Goal: Transaction & Acquisition: Purchase product/service

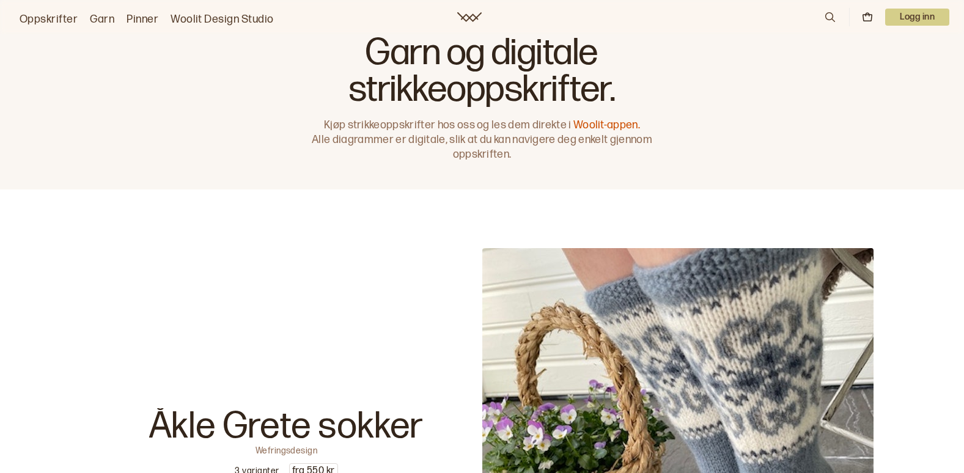
click at [828, 14] on icon at bounding box center [830, 16] width 13 height 13
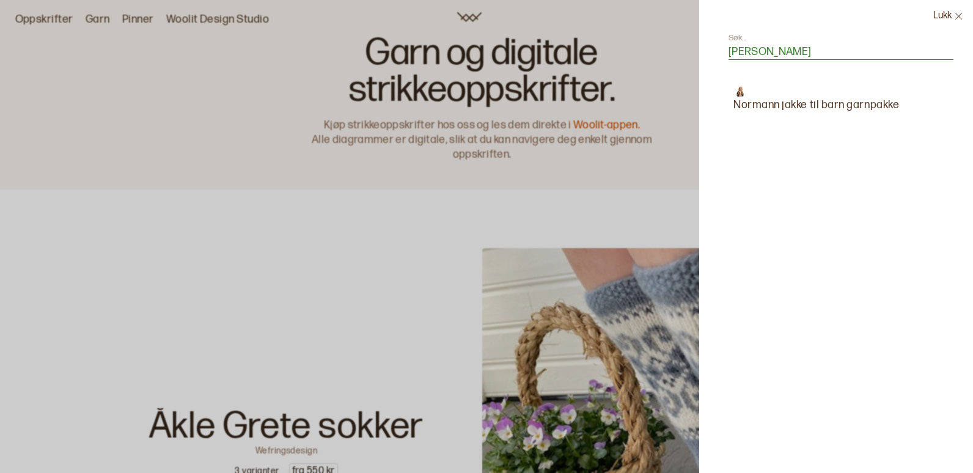
type input "[PERSON_NAME]"
click at [848, 101] on p "Normann jakke til barn garnpakke" at bounding box center [817, 105] width 166 height 17
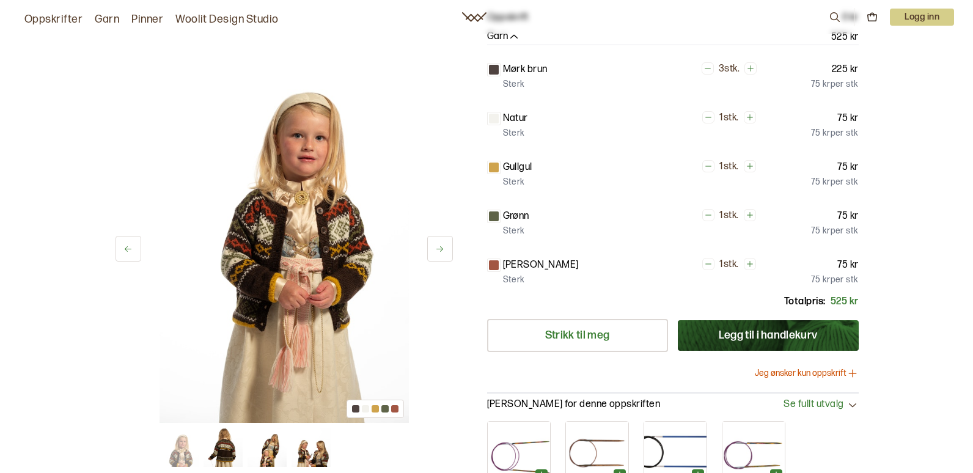
scroll to position [245, 0]
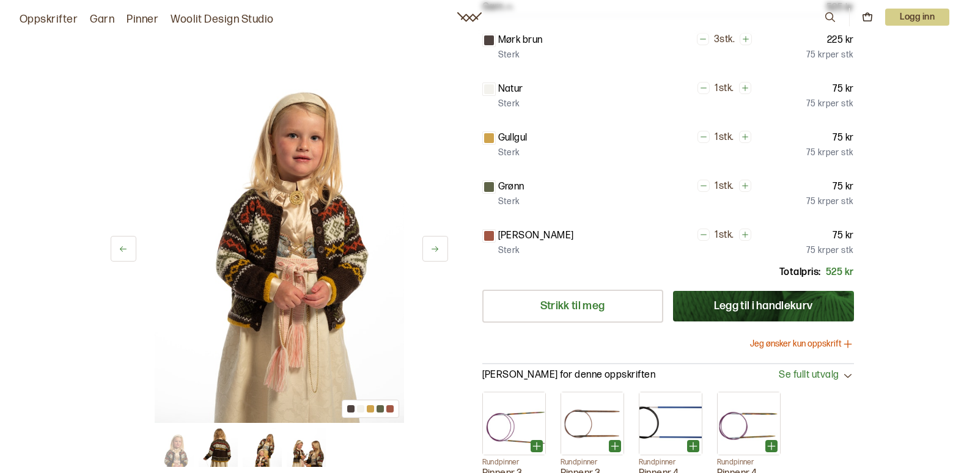
click at [810, 339] on button "Jeg ønsker kun oppskrift" at bounding box center [802, 344] width 104 height 12
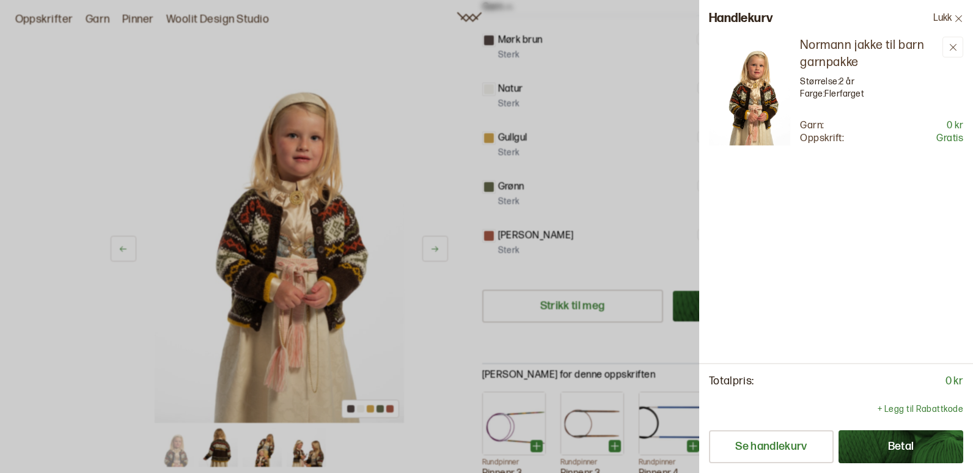
click at [899, 451] on button "Betal" at bounding box center [901, 446] width 125 height 33
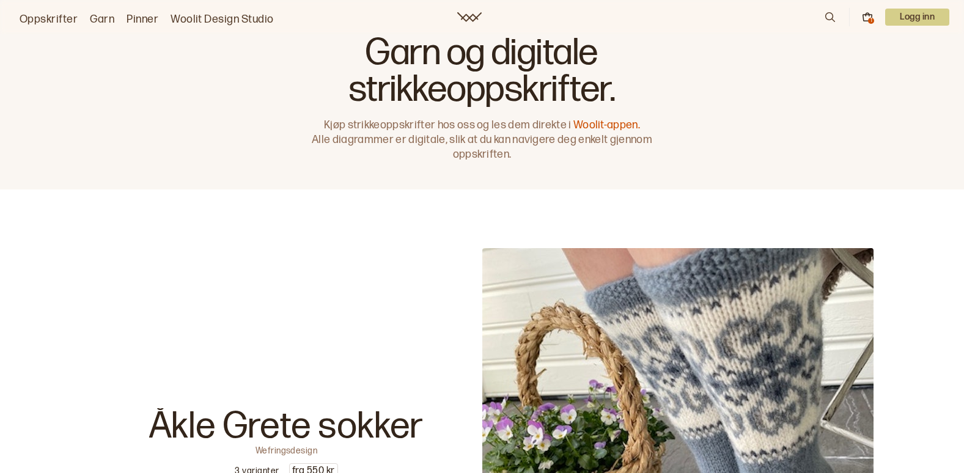
click at [866, 20] on icon at bounding box center [867, 17] width 11 height 11
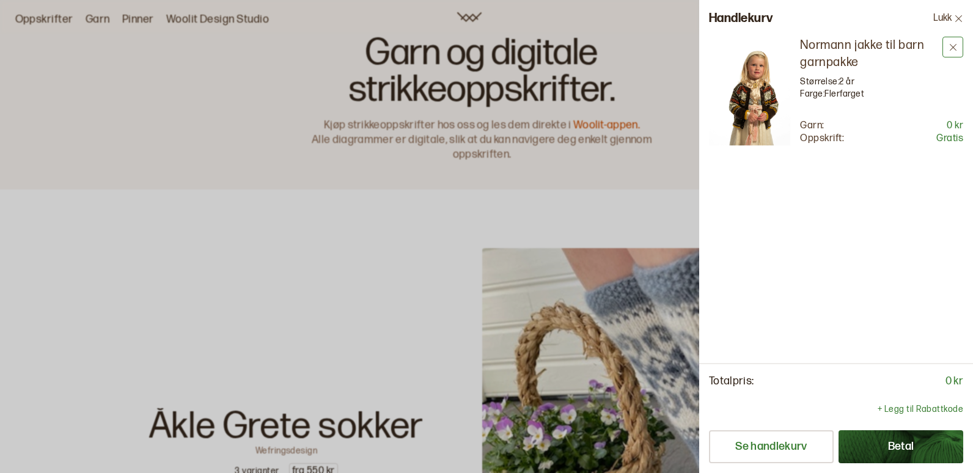
click at [952, 45] on icon at bounding box center [953, 47] width 9 height 9
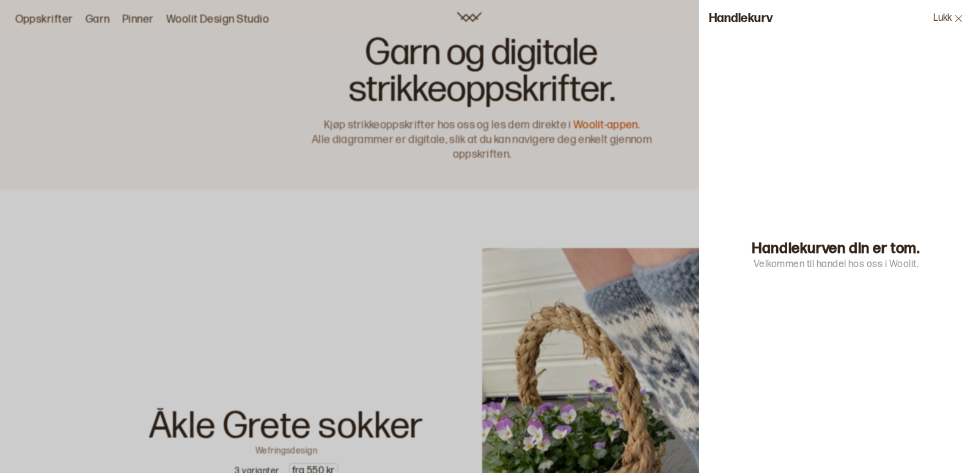
click at [943, 14] on button "Lukk" at bounding box center [949, 18] width 50 height 37
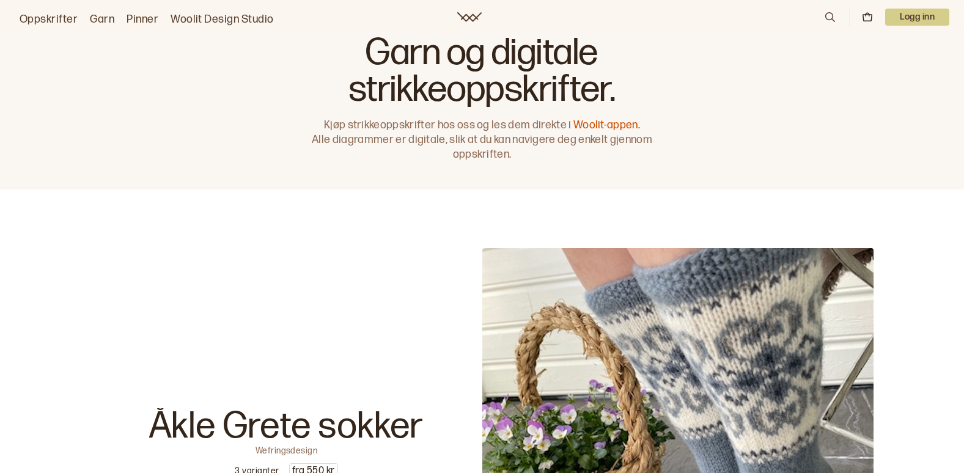
click at [915, 16] on p "Logg inn" at bounding box center [917, 17] width 64 height 17
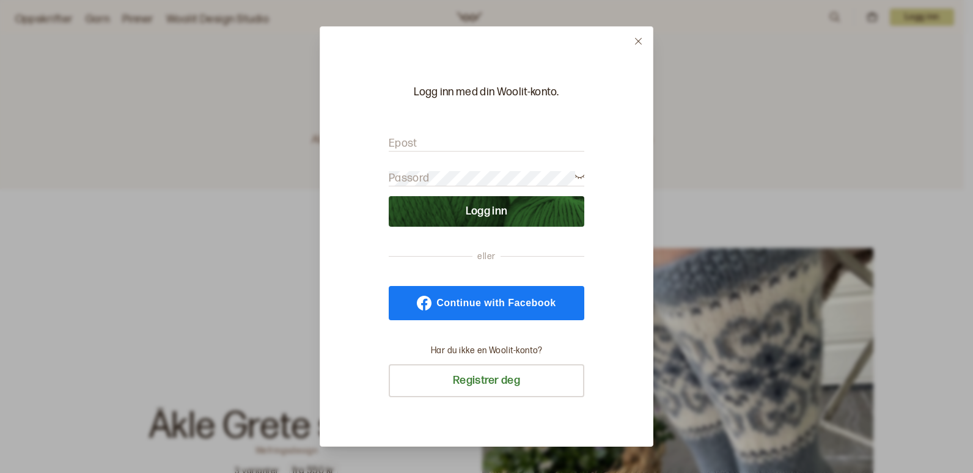
click at [500, 216] on button "Logg inn" at bounding box center [487, 211] width 196 height 31
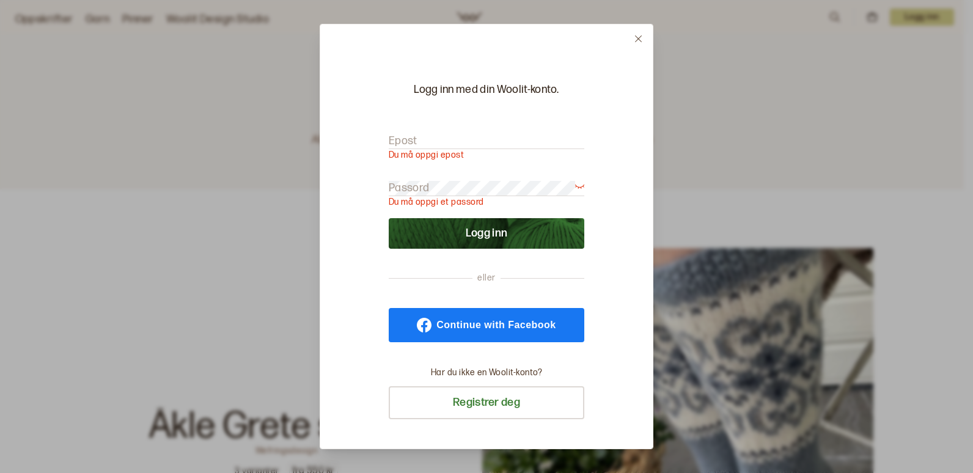
click at [411, 138] on label "Epost" at bounding box center [403, 141] width 29 height 15
click at [411, 138] on input "Epost" at bounding box center [487, 141] width 196 height 15
type input "[EMAIL_ADDRESS][DOMAIN_NAME]"
click at [389, 218] on button "Logg inn" at bounding box center [487, 233] width 196 height 31
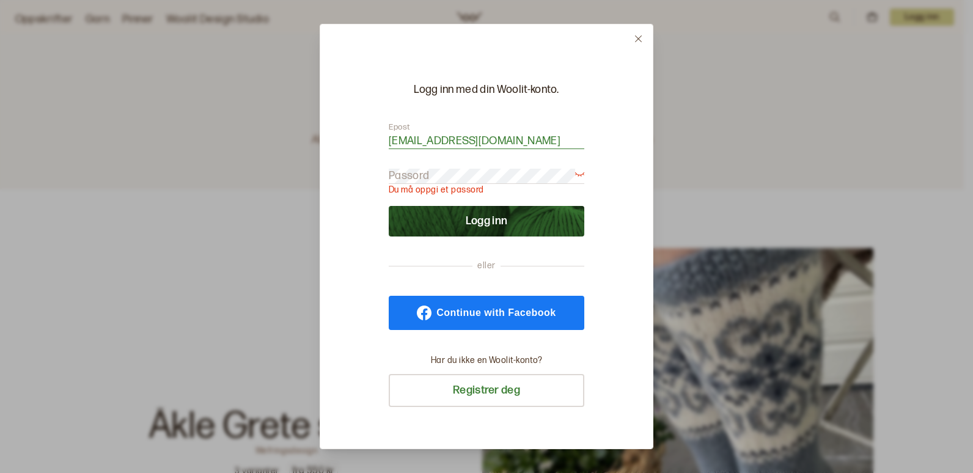
click at [487, 220] on button "Logg inn" at bounding box center [487, 221] width 196 height 31
click at [467, 312] on span "Continue with Facebook" at bounding box center [496, 313] width 119 height 10
